Goal: Information Seeking & Learning: Learn about a topic

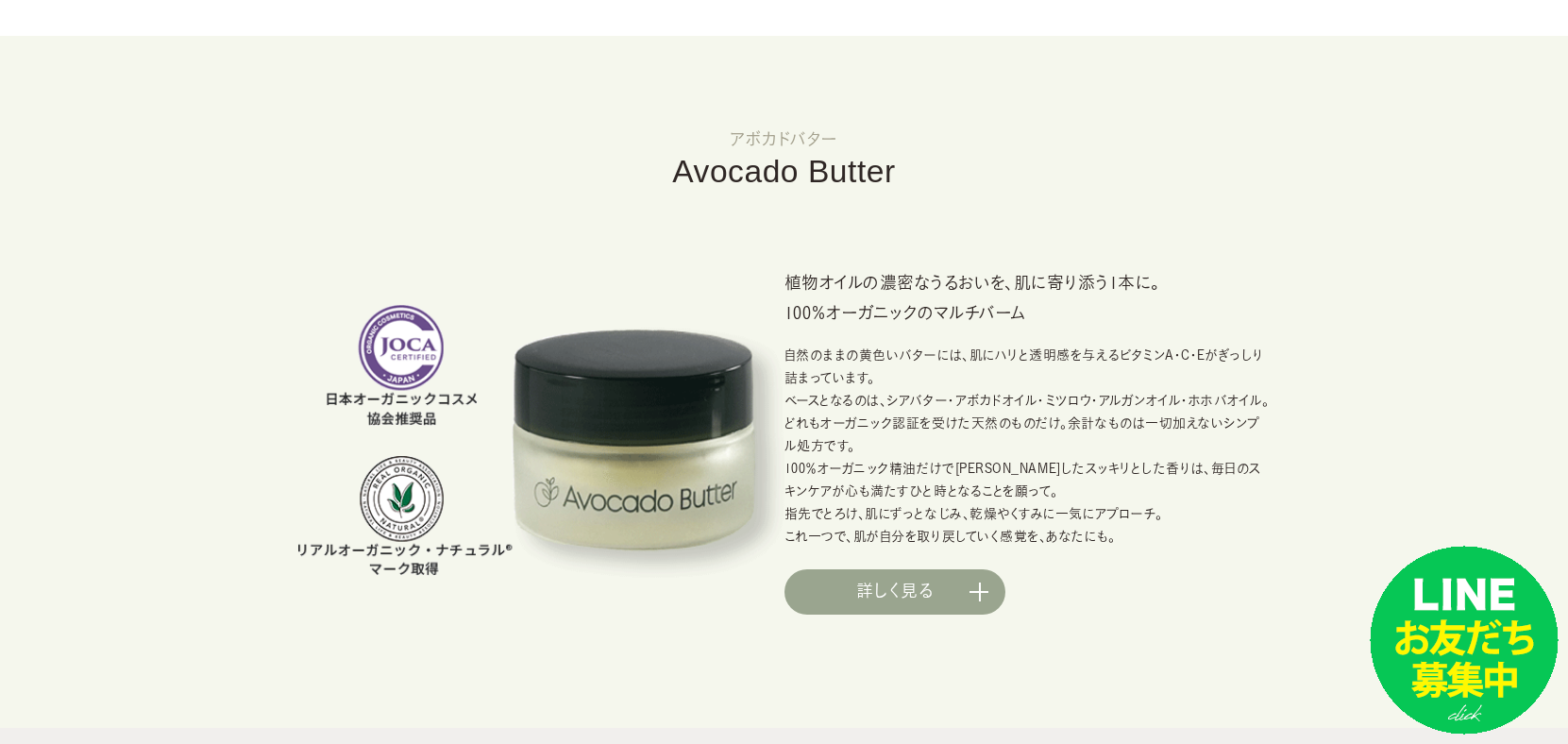
scroll to position [1510, 0]
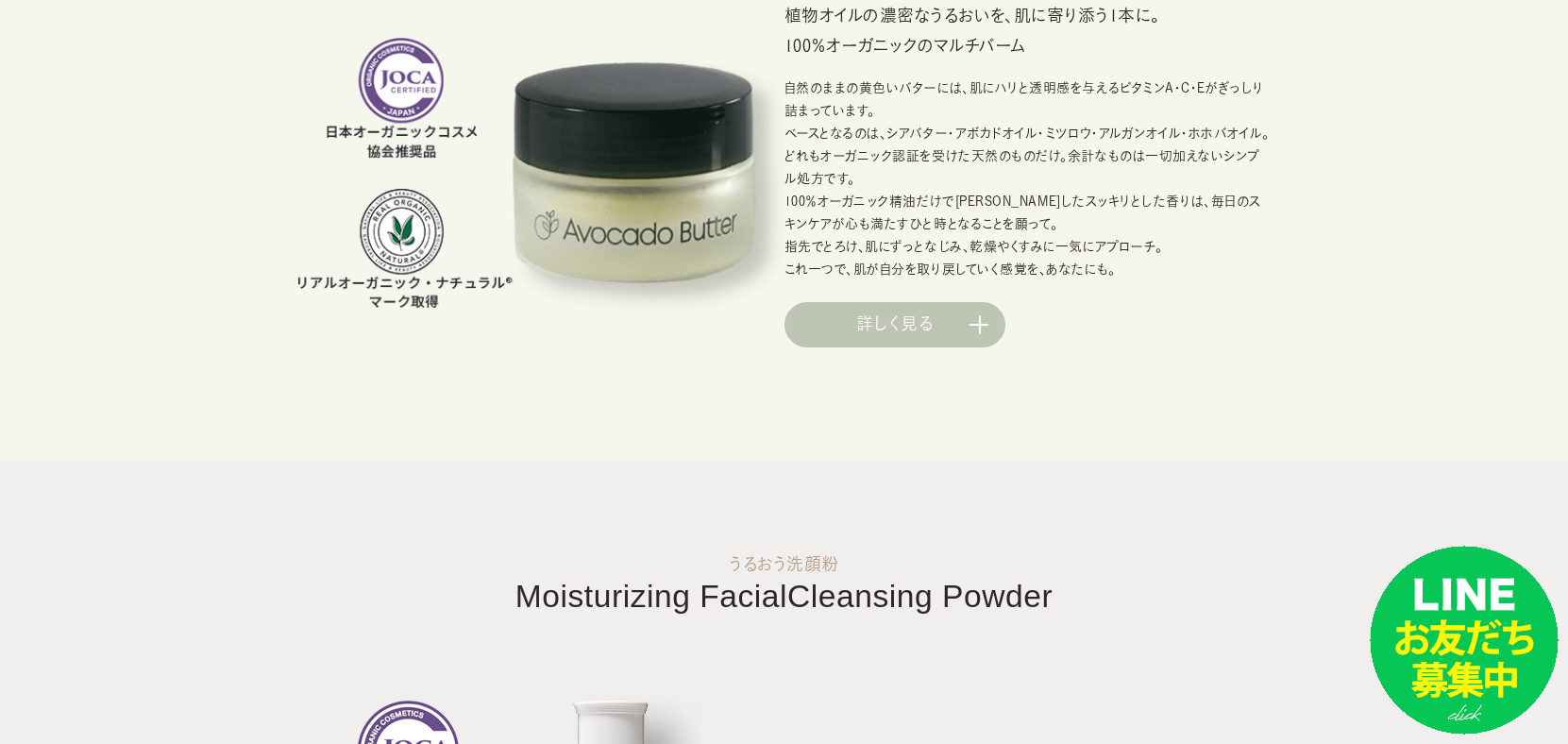
click at [983, 325] on link "詳しく見る" at bounding box center [895, 324] width 221 height 46
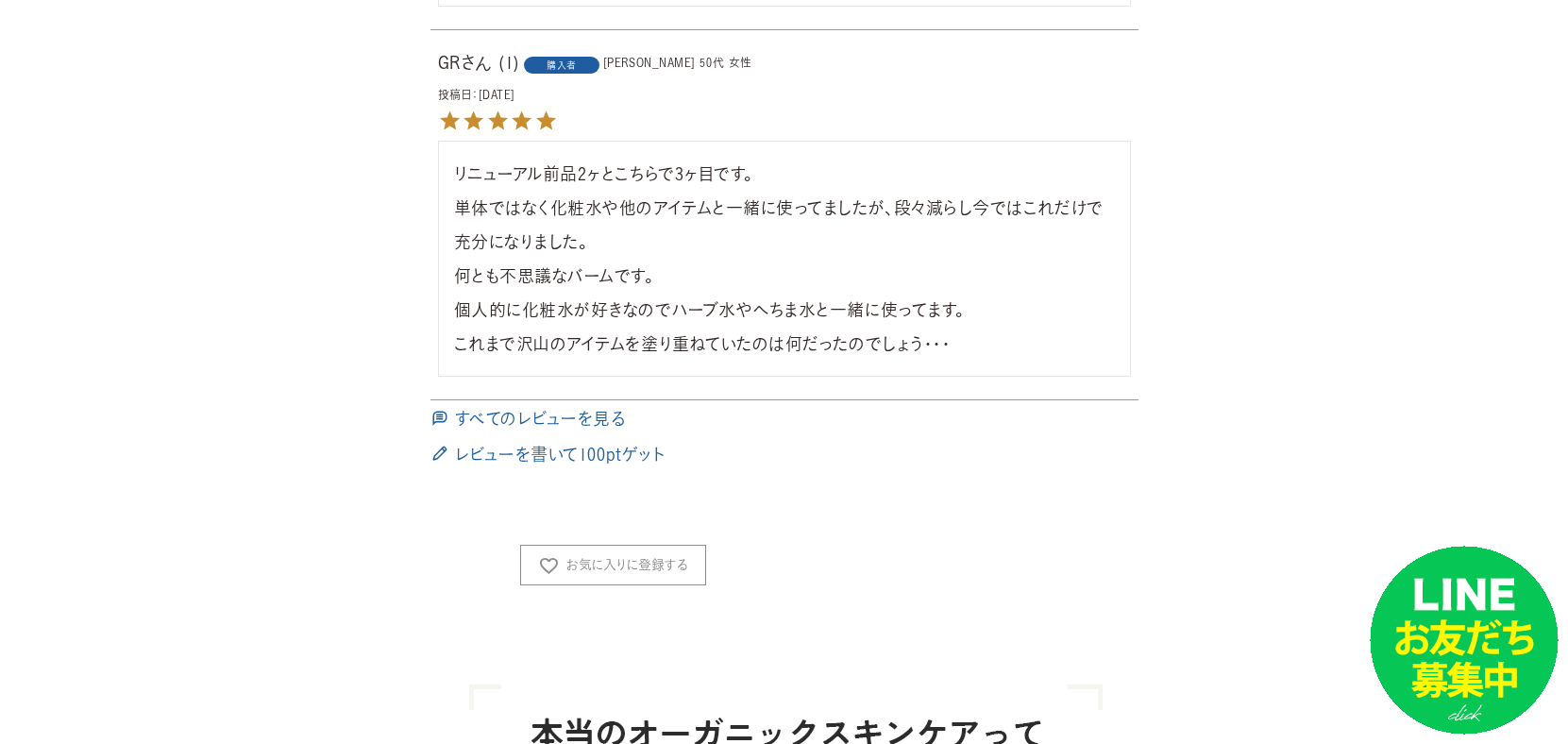
scroll to position [2077, 0]
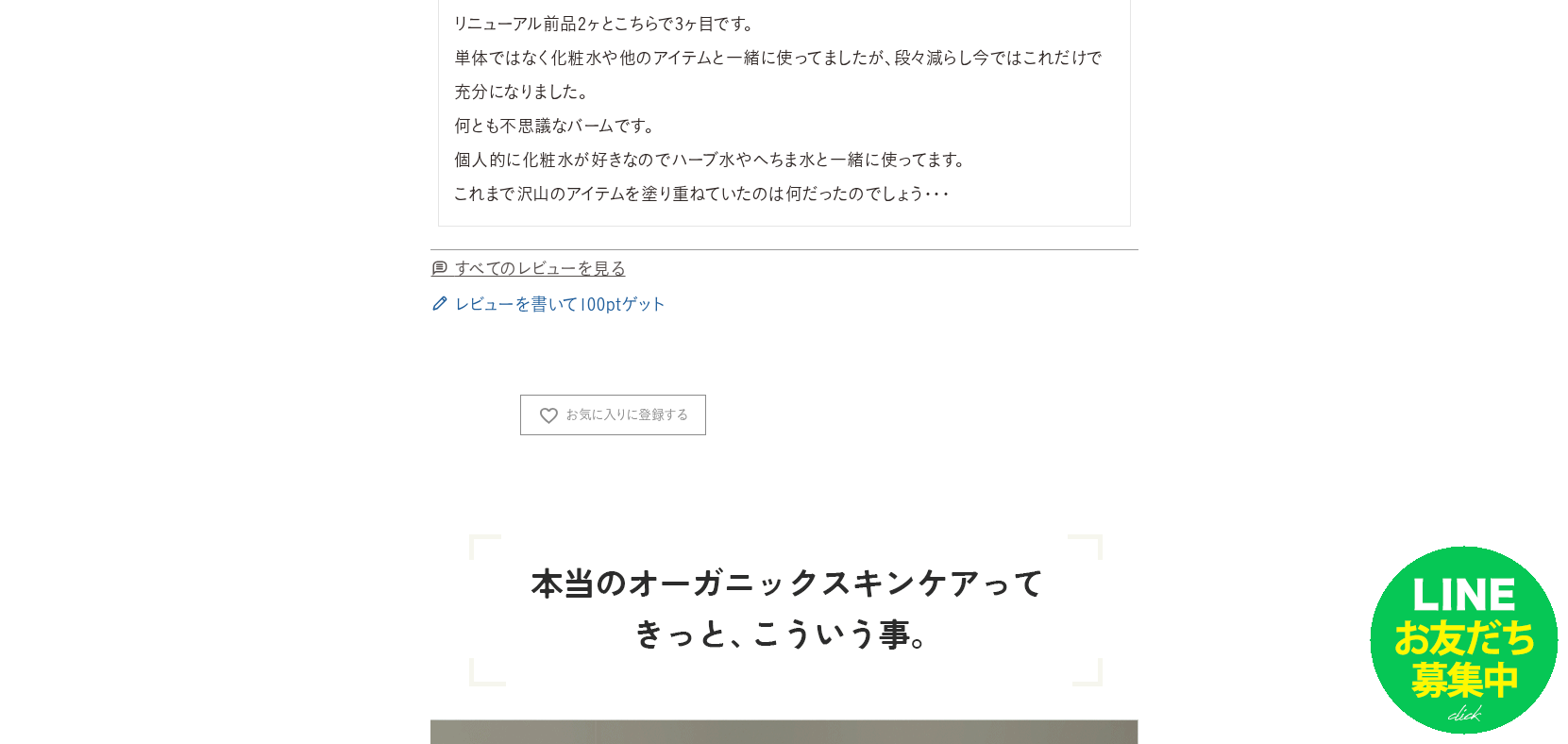
click at [539, 277] on span "すべてのレビューを見る" at bounding box center [540, 268] width 170 height 17
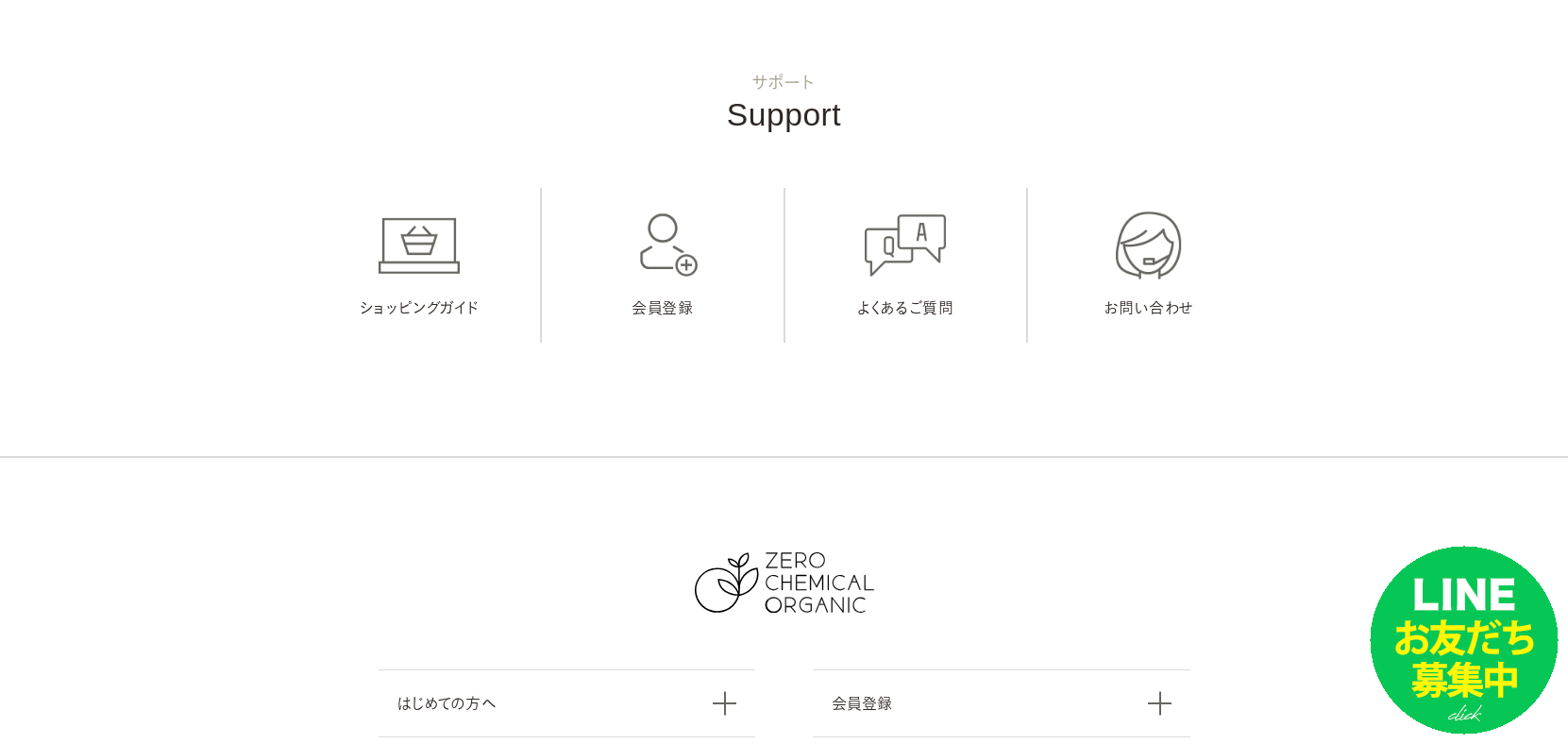
scroll to position [26246, 0]
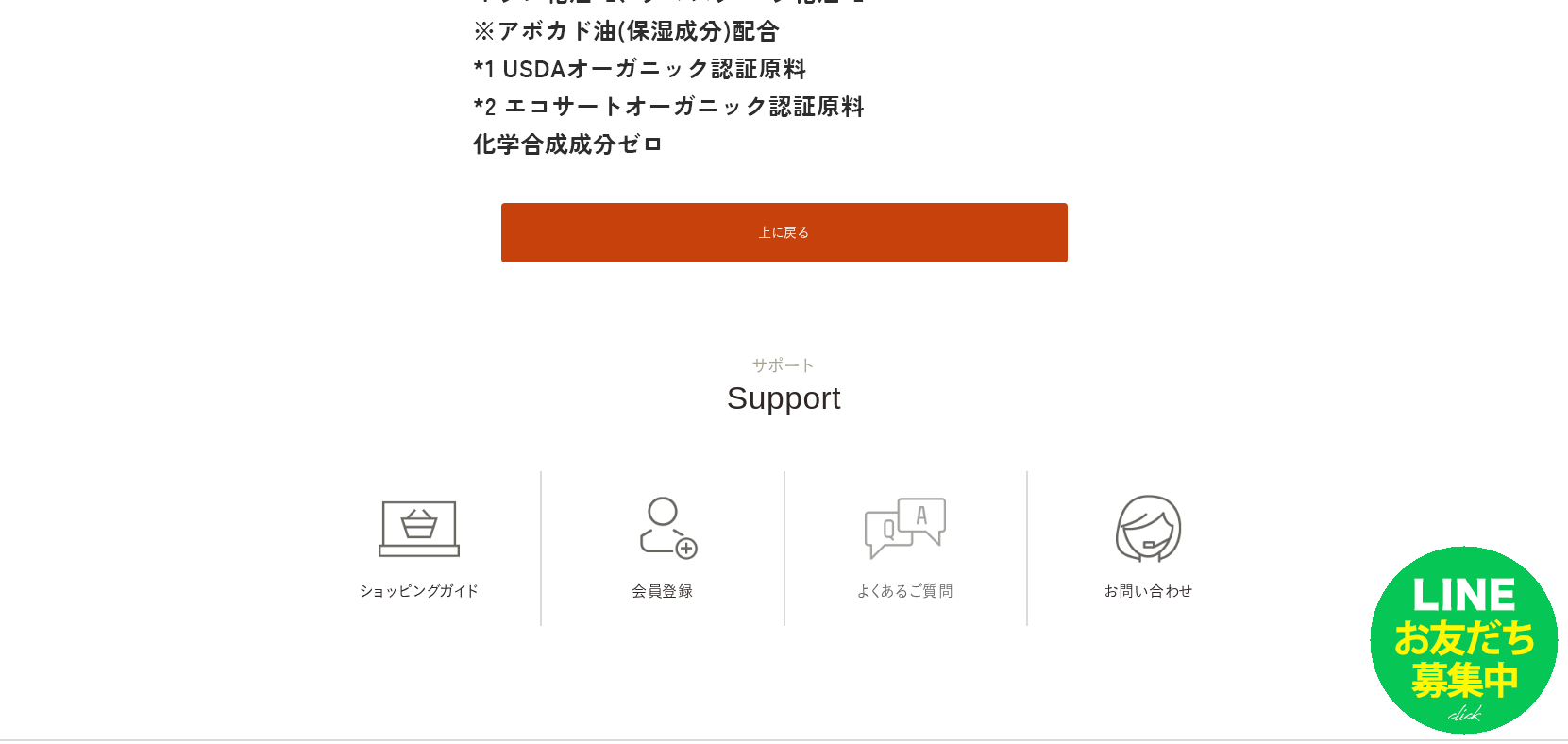
click at [963, 560] on link "よくあるご質問" at bounding box center [907, 548] width 242 height 155
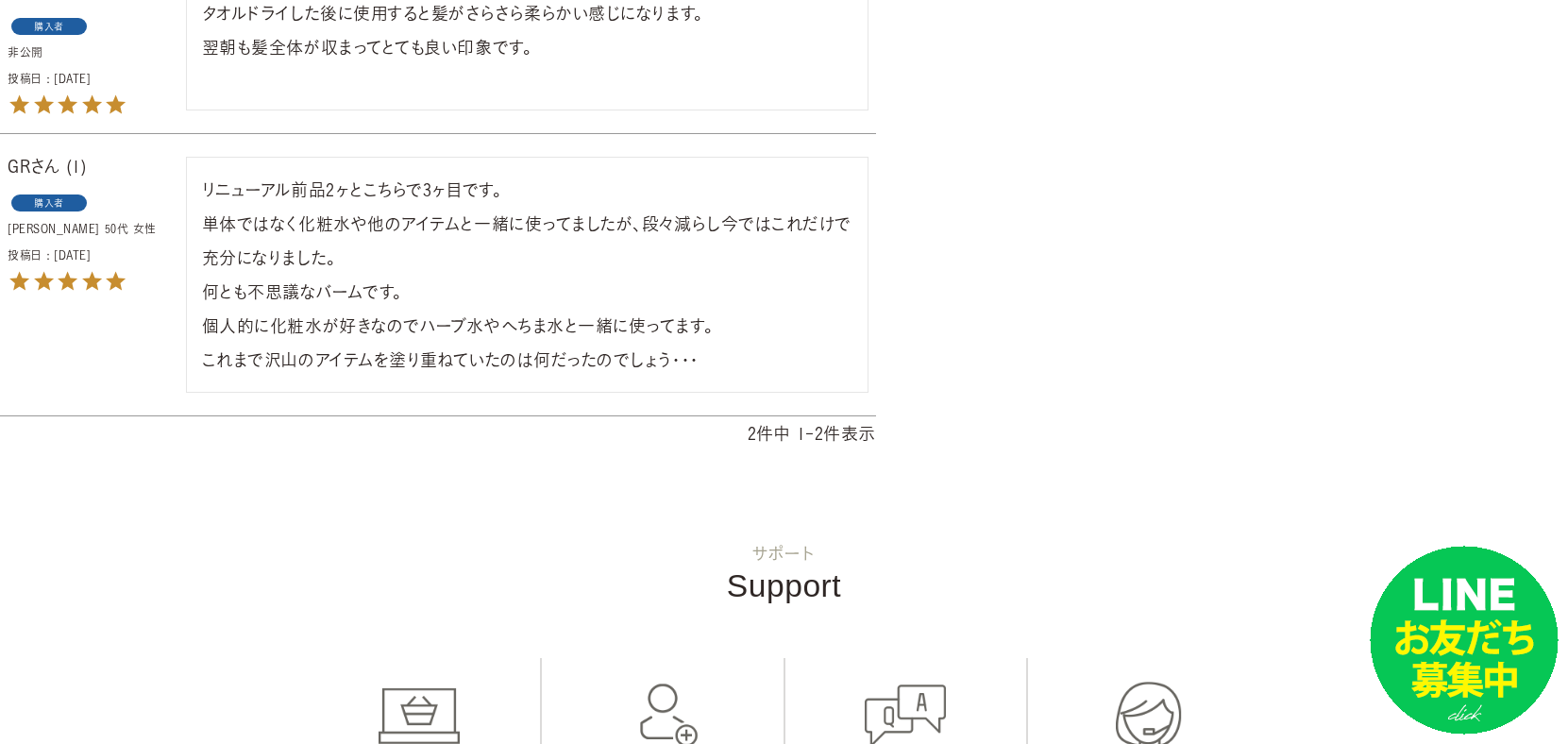
scroll to position [1227, 0]
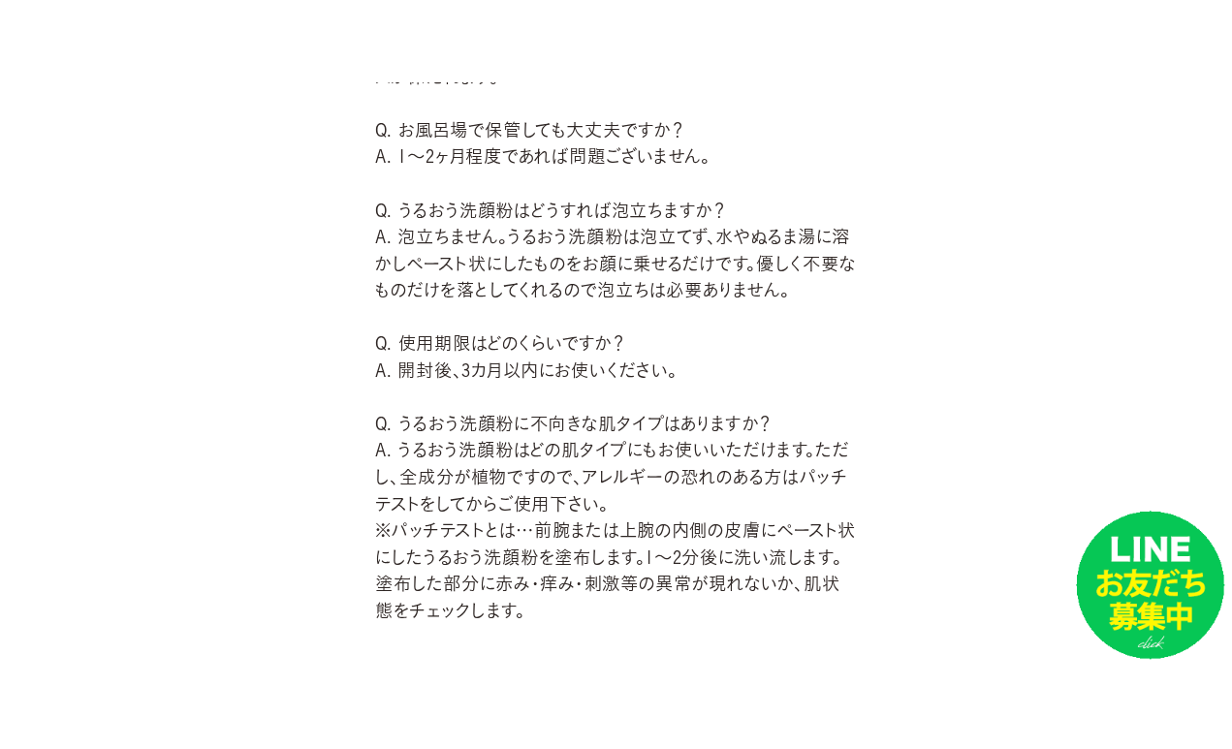
scroll to position [703, 0]
